Goal: Book appointment/travel/reservation

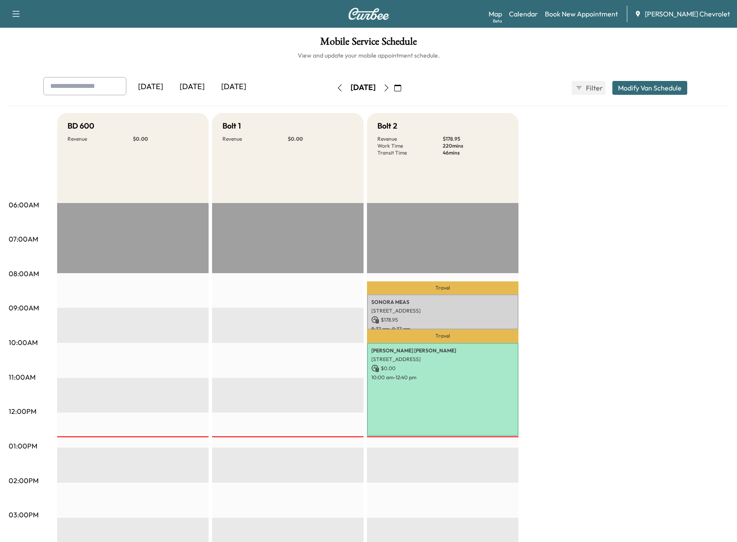
click at [388, 90] on icon "button" at bounding box center [387, 87] width 4 height 7
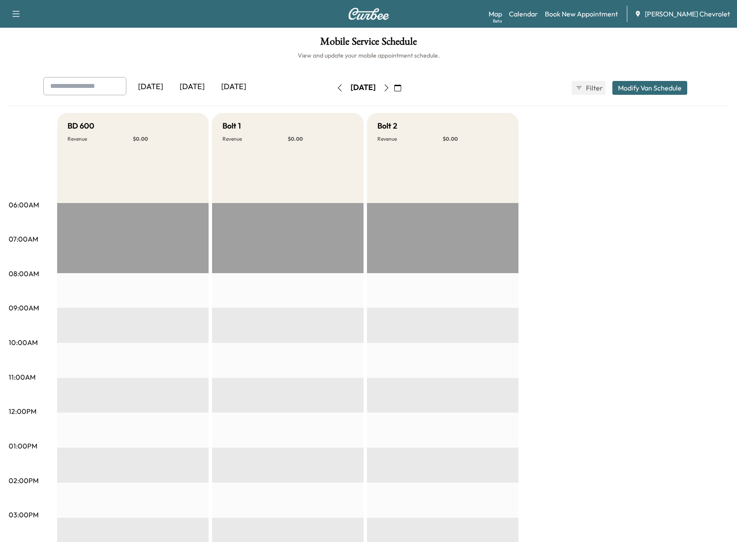
click at [388, 90] on icon "button" at bounding box center [387, 87] width 4 height 7
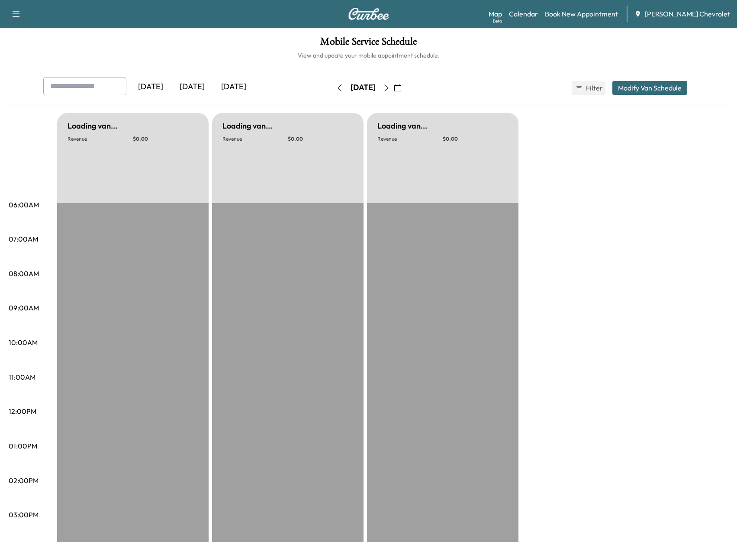
click at [394, 90] on button "button" at bounding box center [386, 88] width 15 height 14
click at [390, 90] on icon "button" at bounding box center [386, 87] width 7 height 7
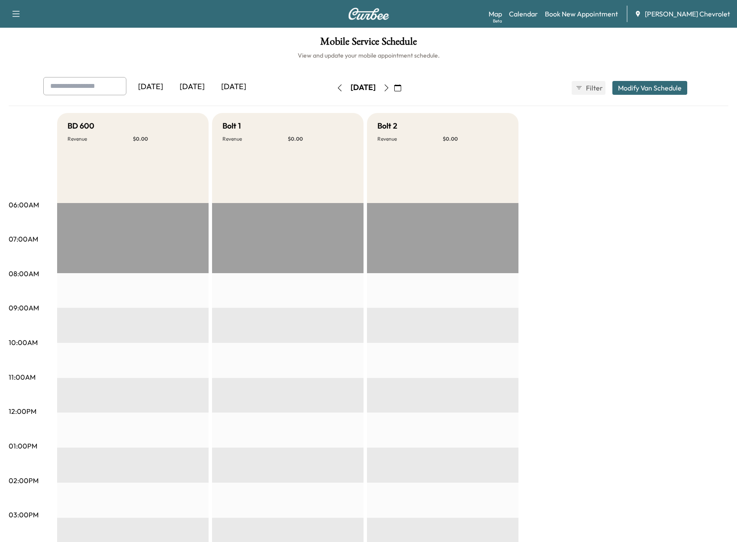
click at [394, 90] on button "button" at bounding box center [386, 88] width 15 height 14
click at [390, 90] on icon "button" at bounding box center [386, 87] width 7 height 7
click at [394, 90] on button "button" at bounding box center [386, 88] width 15 height 14
click at [390, 90] on icon "button" at bounding box center [386, 87] width 7 height 7
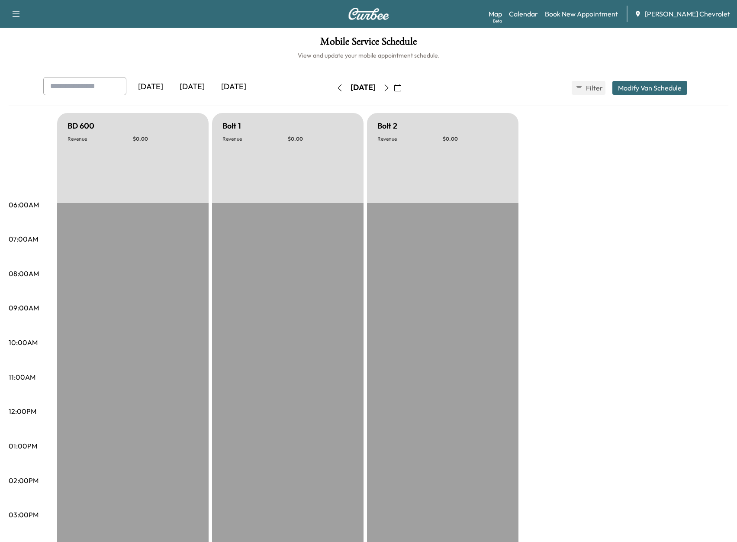
click at [235, 85] on div "[DATE]" at bounding box center [234, 87] width 42 height 20
